Goal: Transaction & Acquisition: Subscribe to service/newsletter

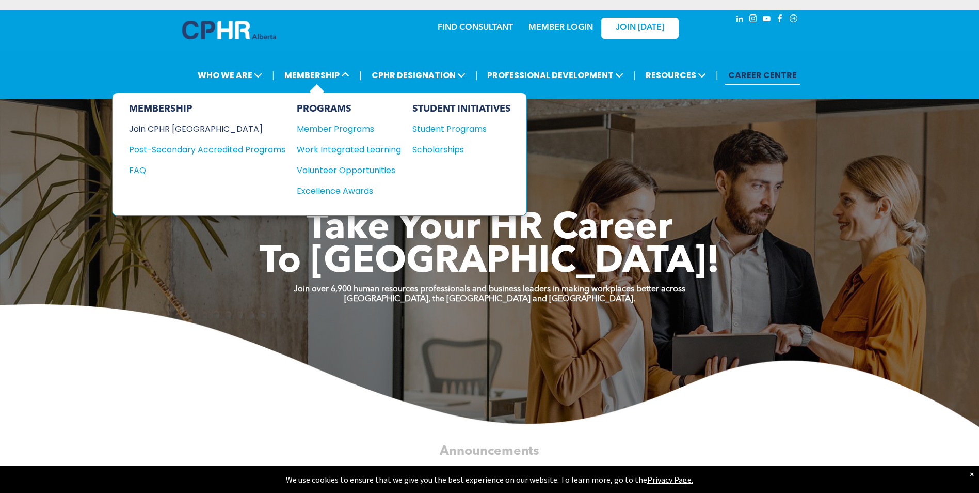
click at [181, 130] on div "Join CPHR [GEOGRAPHIC_DATA]" at bounding box center [199, 128] width 141 height 13
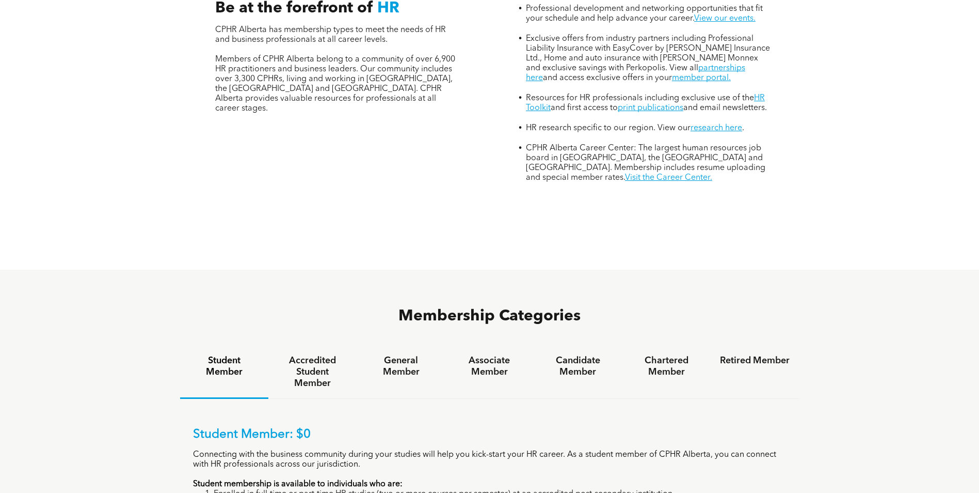
scroll to position [568, 0]
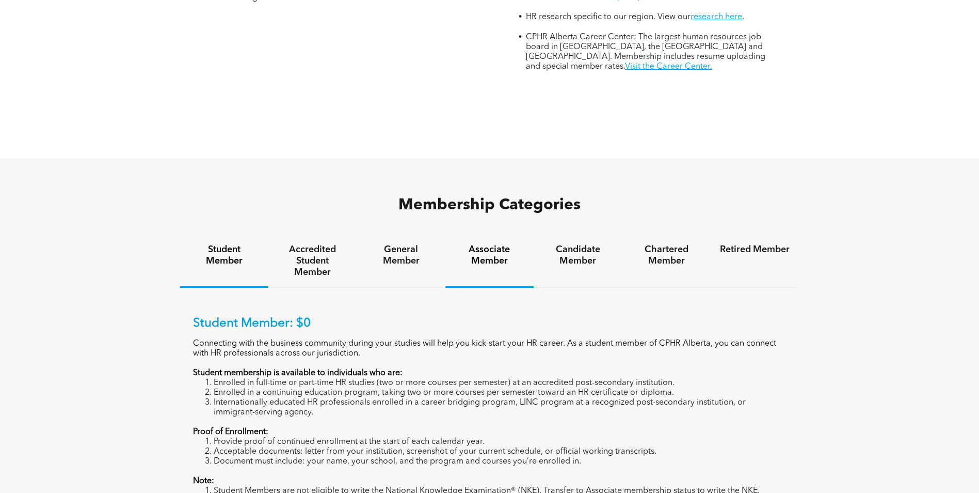
click at [499, 244] on h4 "Associate Member" at bounding box center [490, 255] width 70 height 23
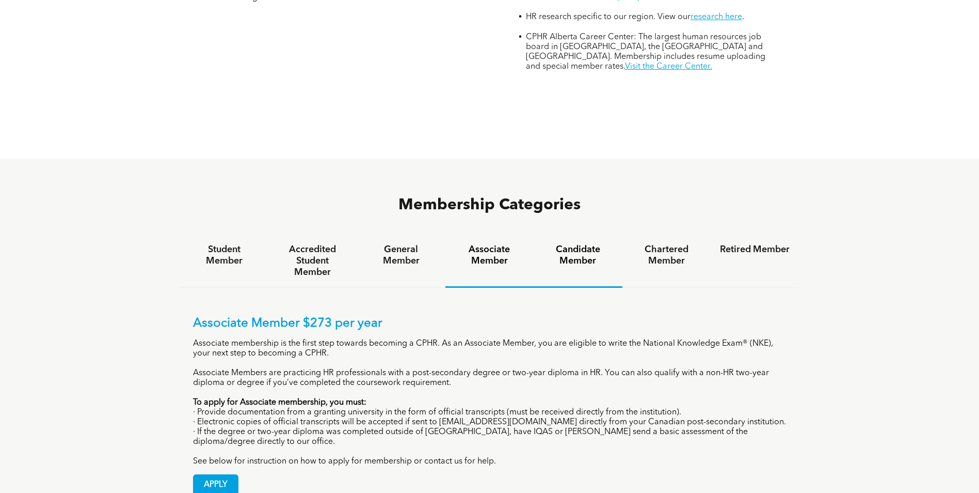
click at [603, 244] on h4 "Candidate Member" at bounding box center [578, 255] width 70 height 23
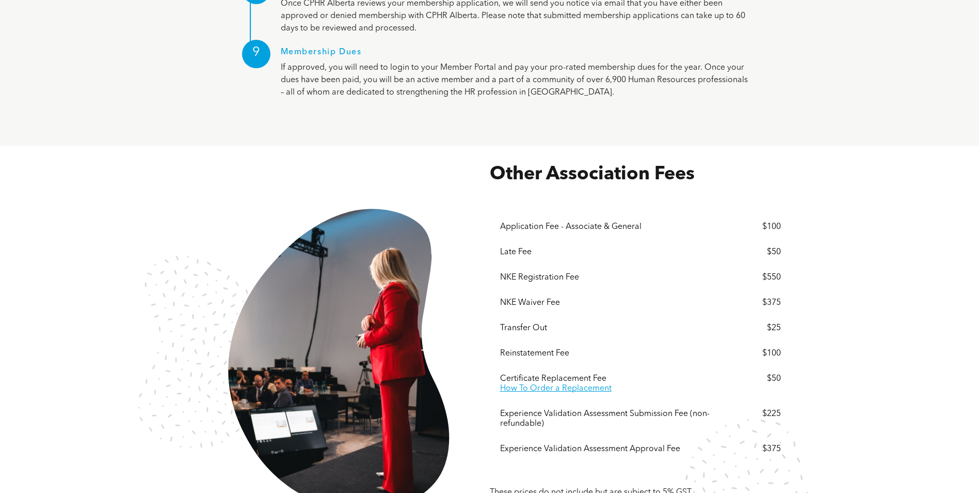
scroll to position [1755, 0]
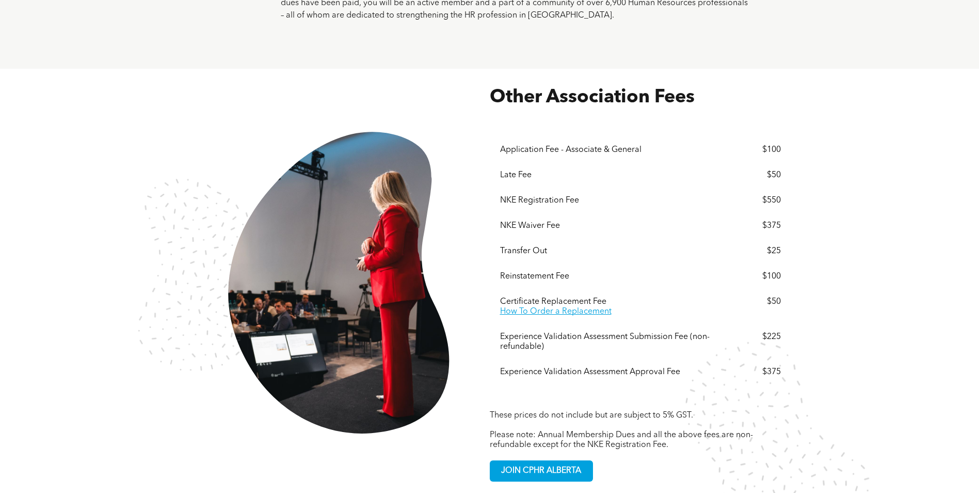
click at [541, 221] on div "NKE Waiver Fee" at bounding box center [611, 226] width 222 height 10
click at [766, 213] on div "NKE Waiver Fee $375" at bounding box center [640, 225] width 281 height 25
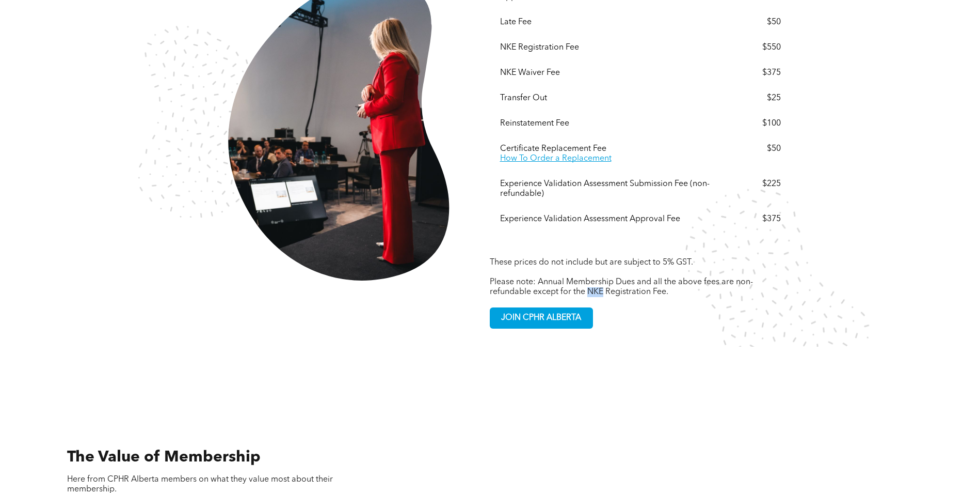
scroll to position [1914, 0]
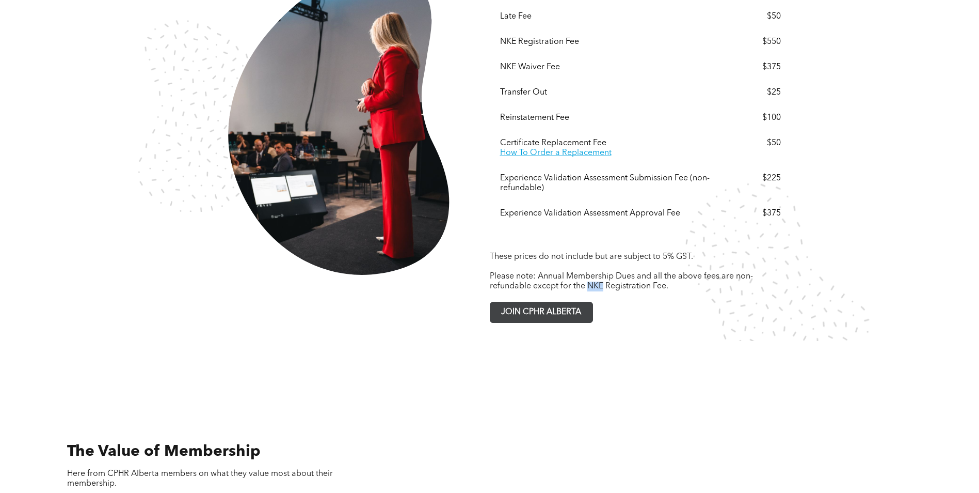
click at [572, 302] on span "JOIN CPHR ALBERTA" at bounding box center [541, 312] width 87 height 20
click at [578, 302] on span "JOIN CPHR ALBERTA" at bounding box center [541, 312] width 87 height 20
